Goal: Information Seeking & Learning: Obtain resource

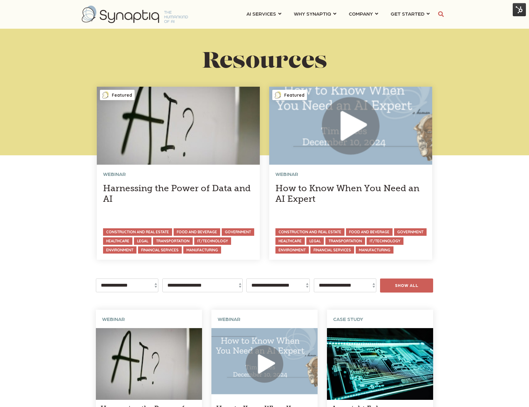
click at [445, 7] on img at bounding box center [519, 9] width 13 height 13
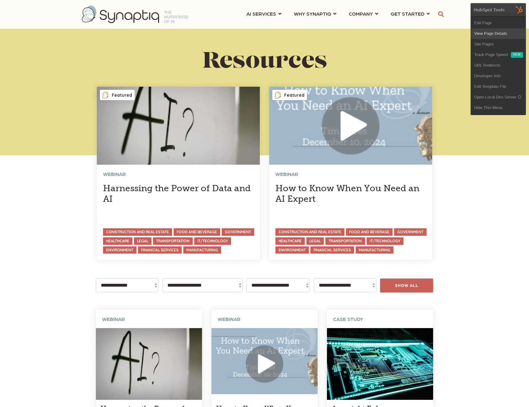
click at [445, 32] on link "View Page Details" at bounding box center [498, 33] width 55 height 11
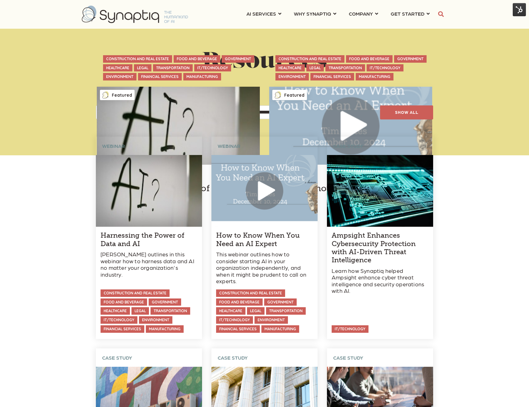
click at [516, 10] on img at bounding box center [519, 9] width 13 height 13
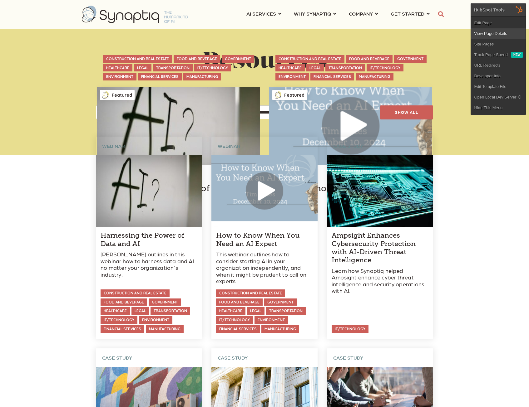
click at [500, 34] on link "View Page Details" at bounding box center [498, 33] width 55 height 11
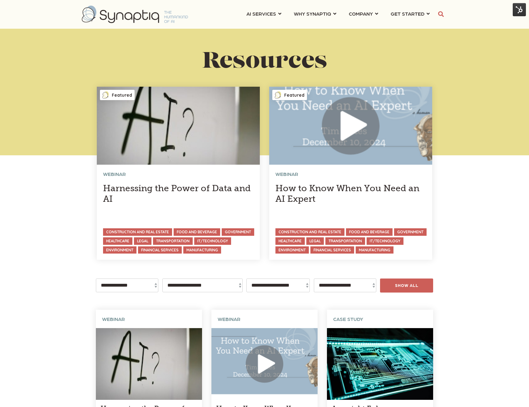
scroll to position [31, 0]
